Goal: Transaction & Acquisition: Purchase product/service

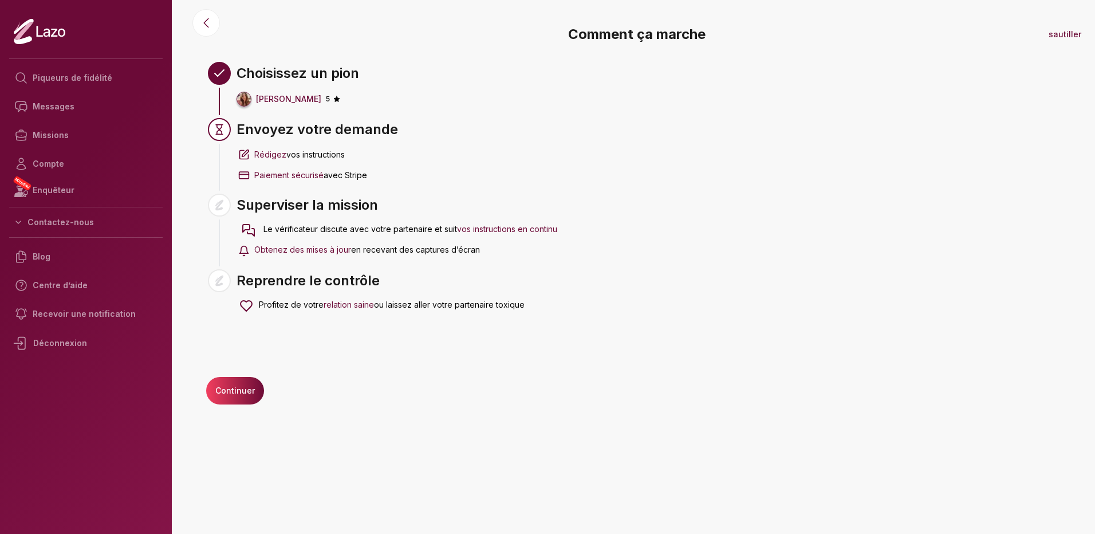
click at [54, 29] on icon at bounding box center [54, 33] width 6 height 8
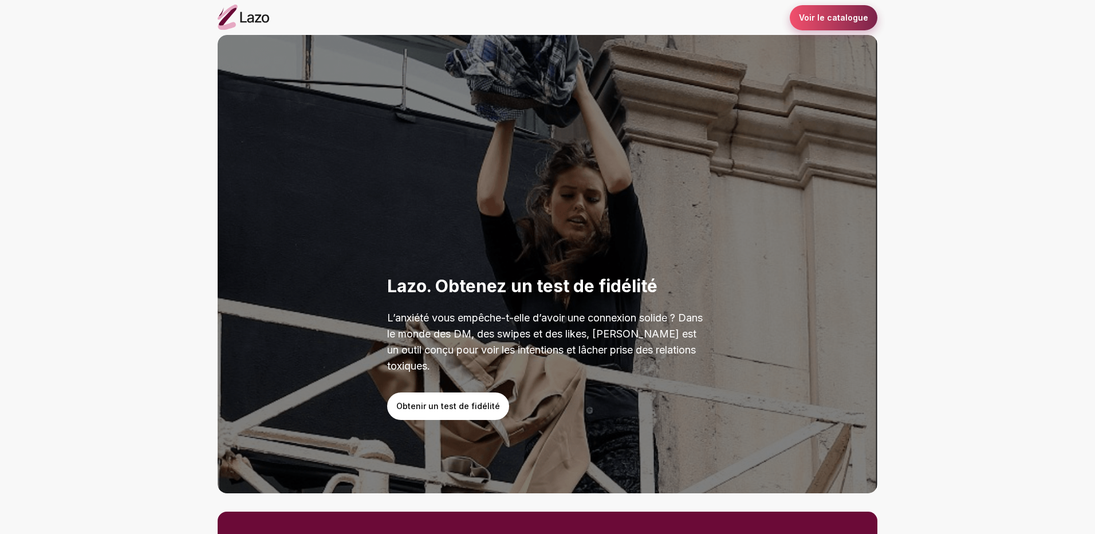
click at [838, 14] on link "Voir le catalogue" at bounding box center [833, 17] width 88 height 25
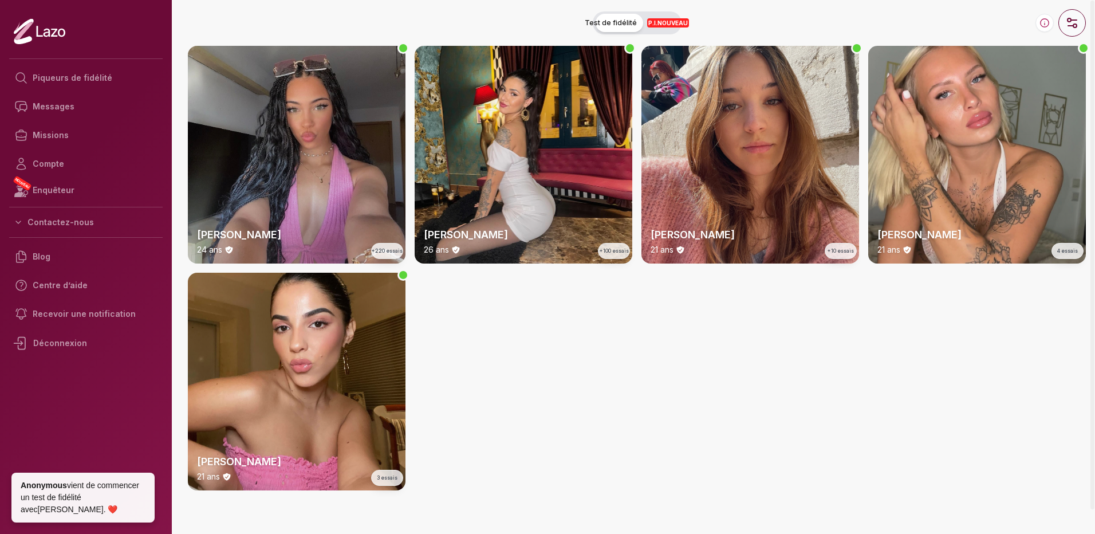
click at [1079, 25] on button "button" at bounding box center [1071, 22] width 27 height 27
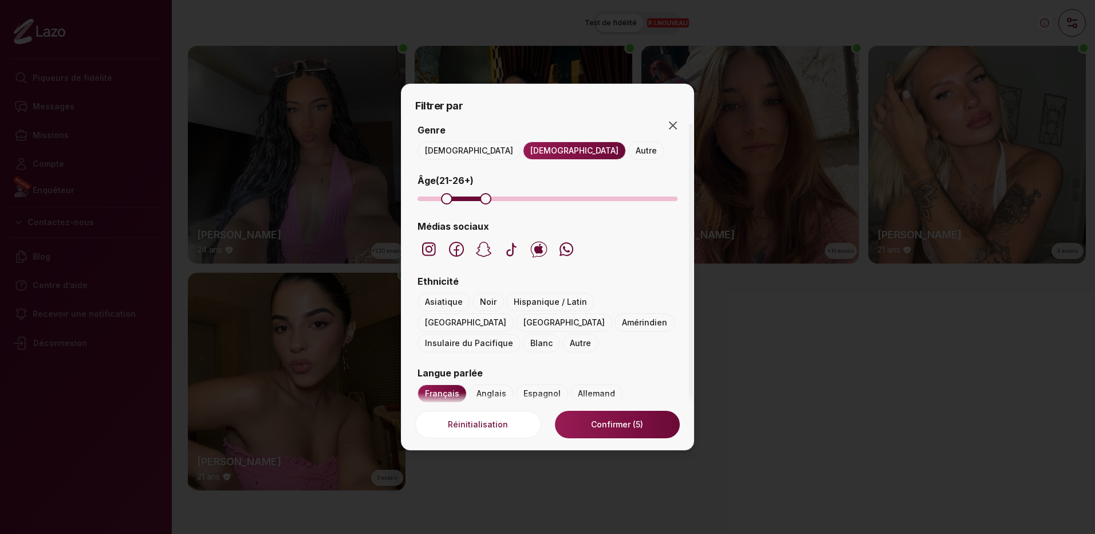
click at [523, 154] on button "[DEMOGRAPHIC_DATA]" at bounding box center [574, 150] width 103 height 18
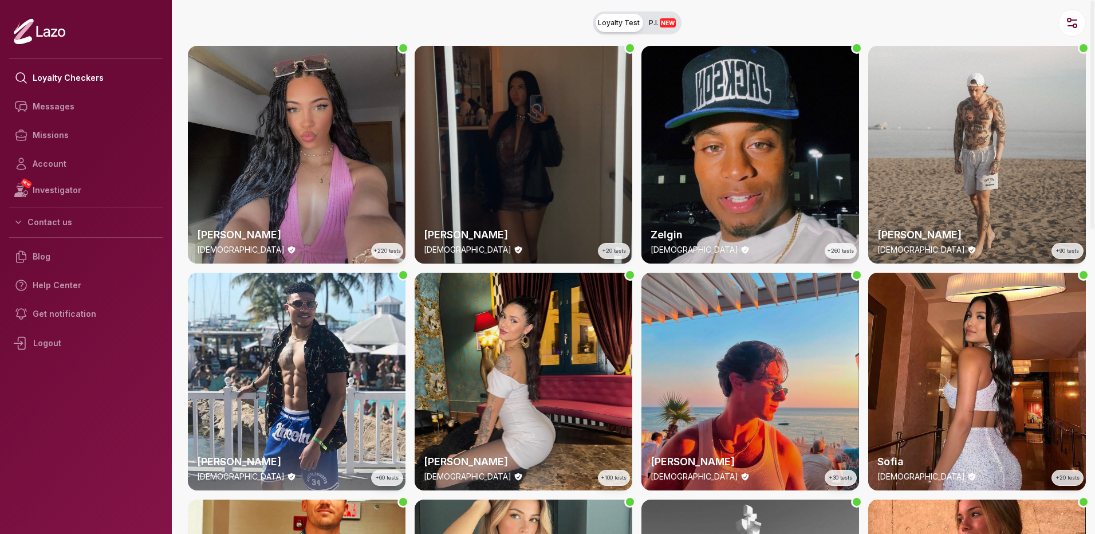
click at [562, 108] on div "Susanna 28 y/o +20 tests" at bounding box center [523, 155] width 218 height 218
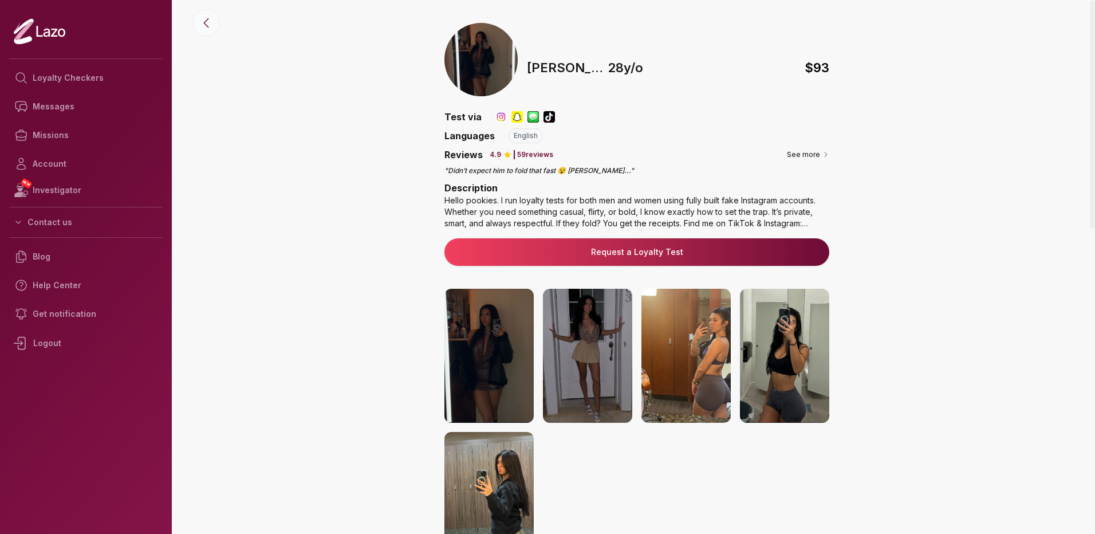
click at [207, 27] on icon at bounding box center [206, 23] width 14 height 14
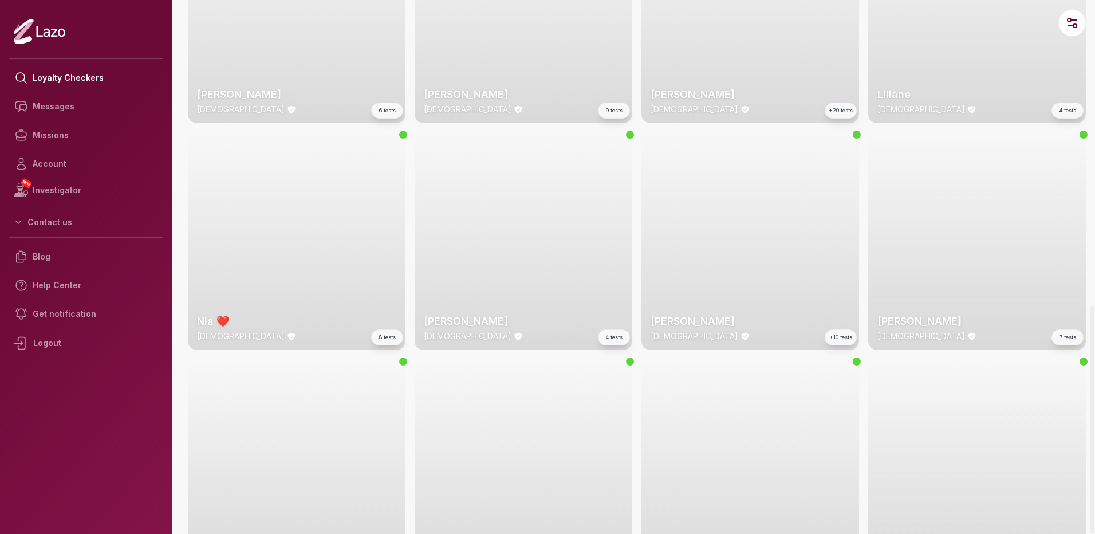
scroll to position [1745, 0]
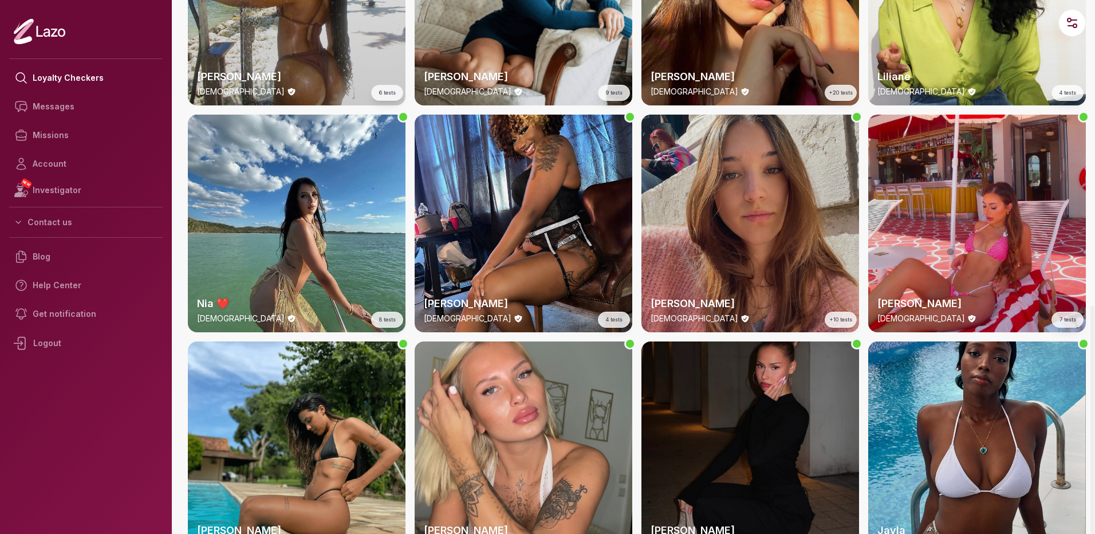
click at [722, 211] on div "Béatrice 21 y/o +10 tests" at bounding box center [750, 224] width 218 height 218
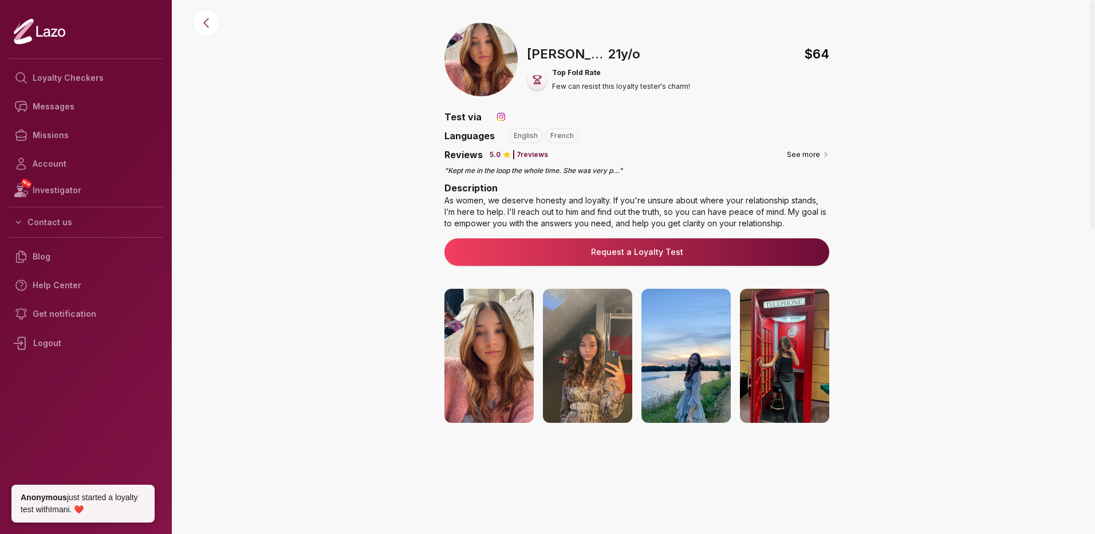
click at [496, 116] on img at bounding box center [500, 116] width 11 height 11
